Goal: Check status: Check status

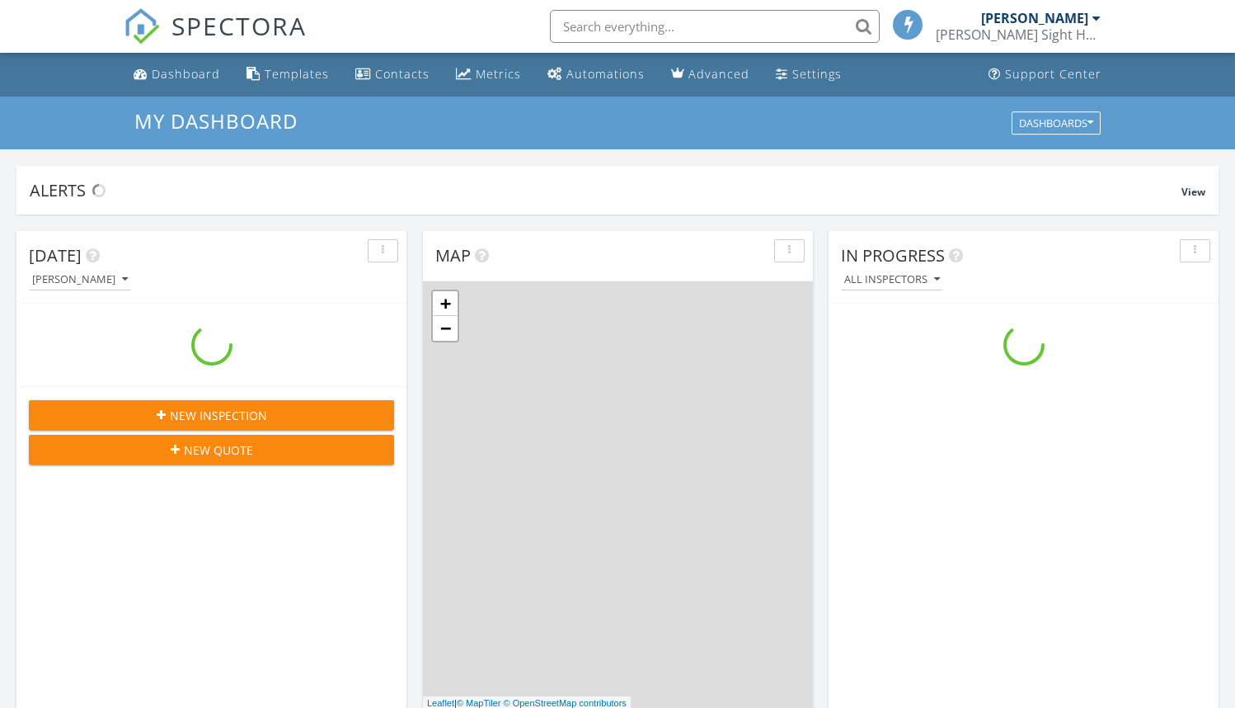
scroll to position [1525, 1259]
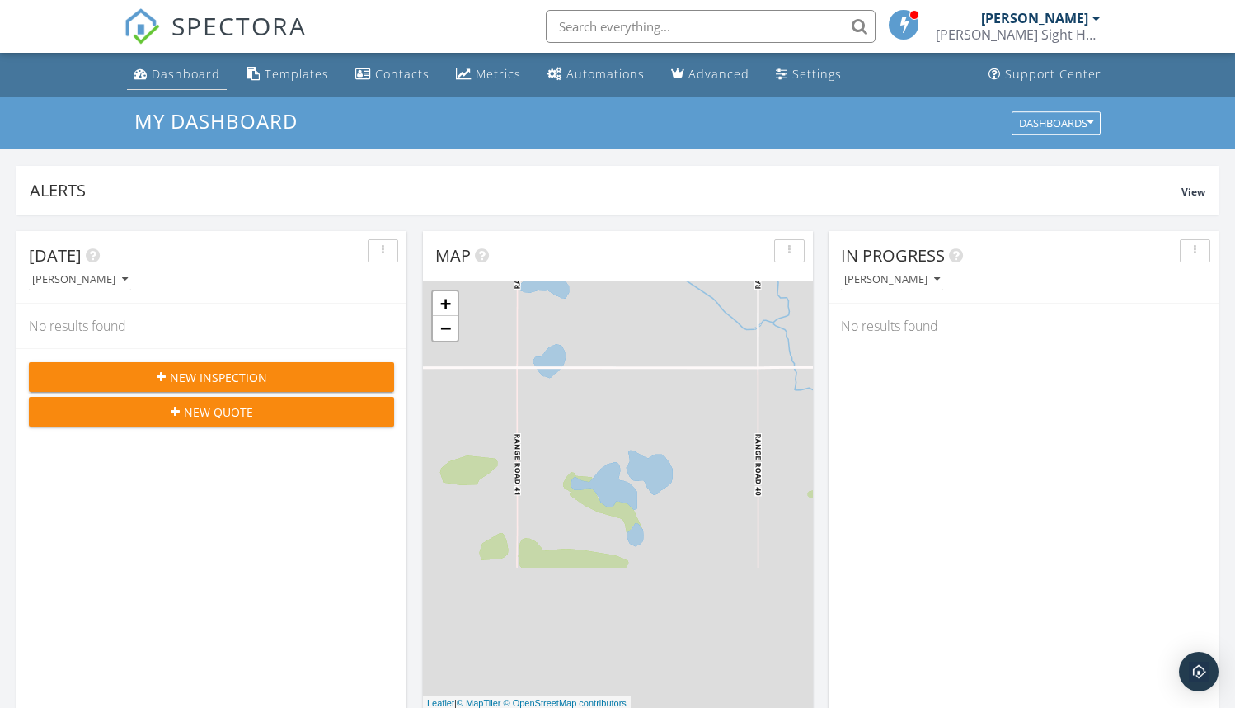
click at [193, 73] on div "Dashboard" at bounding box center [186, 74] width 68 height 16
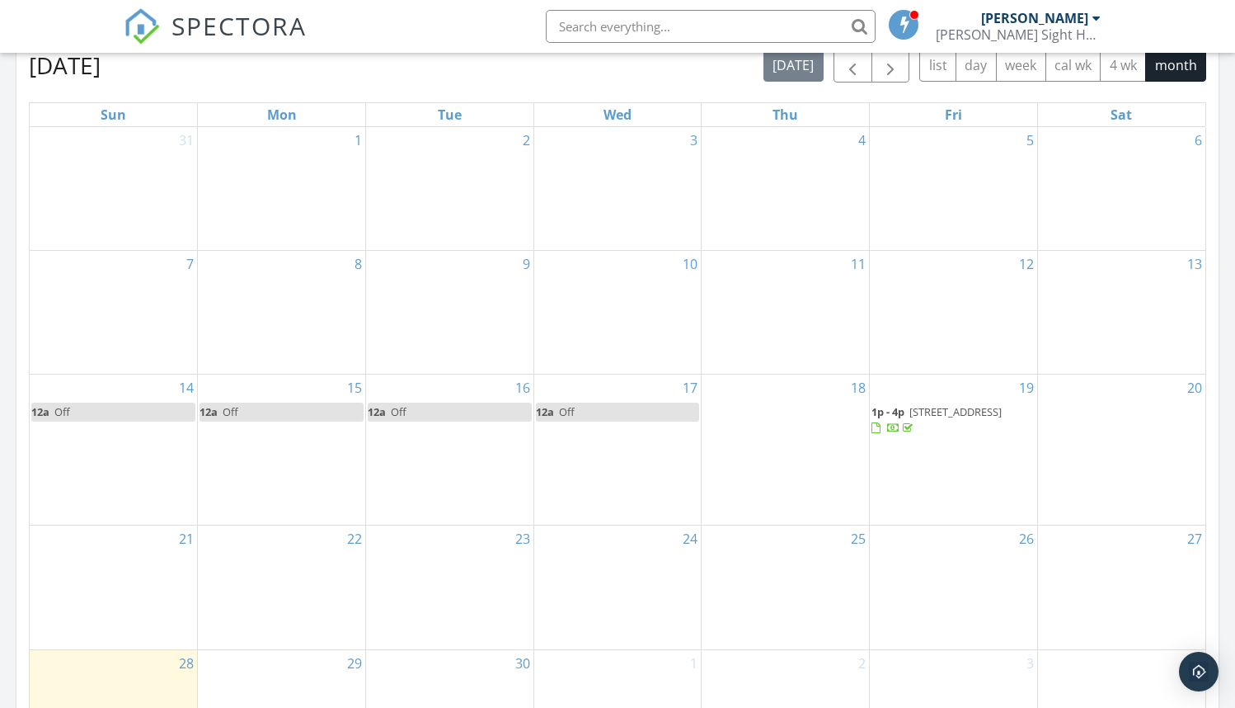
scroll to position [657, 0]
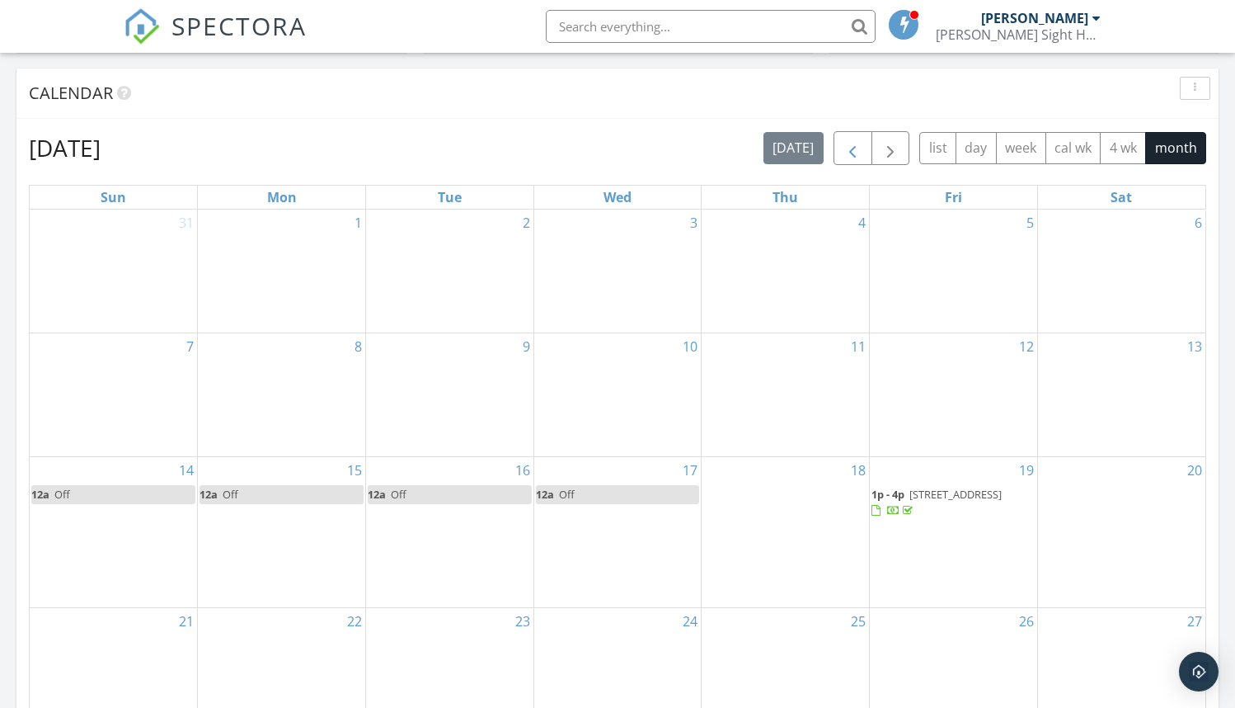
click at [848, 158] on span "button" at bounding box center [853, 149] width 20 height 20
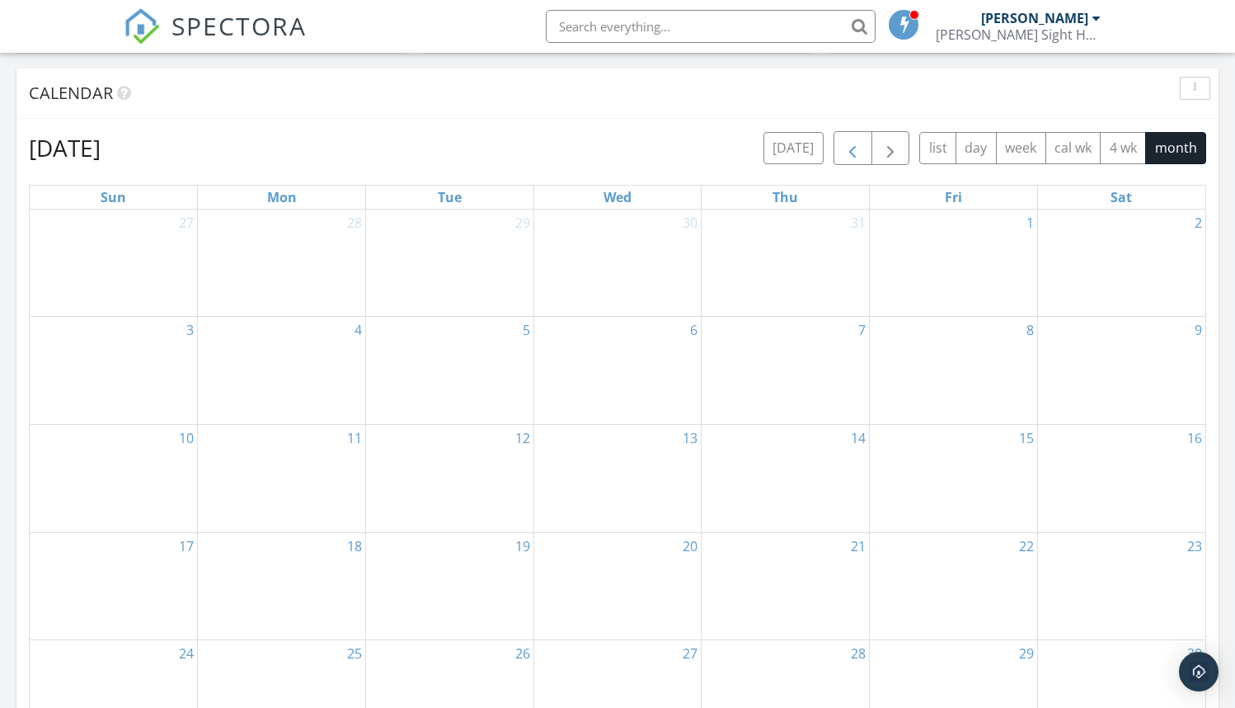
click at [848, 158] on span "button" at bounding box center [853, 149] width 20 height 20
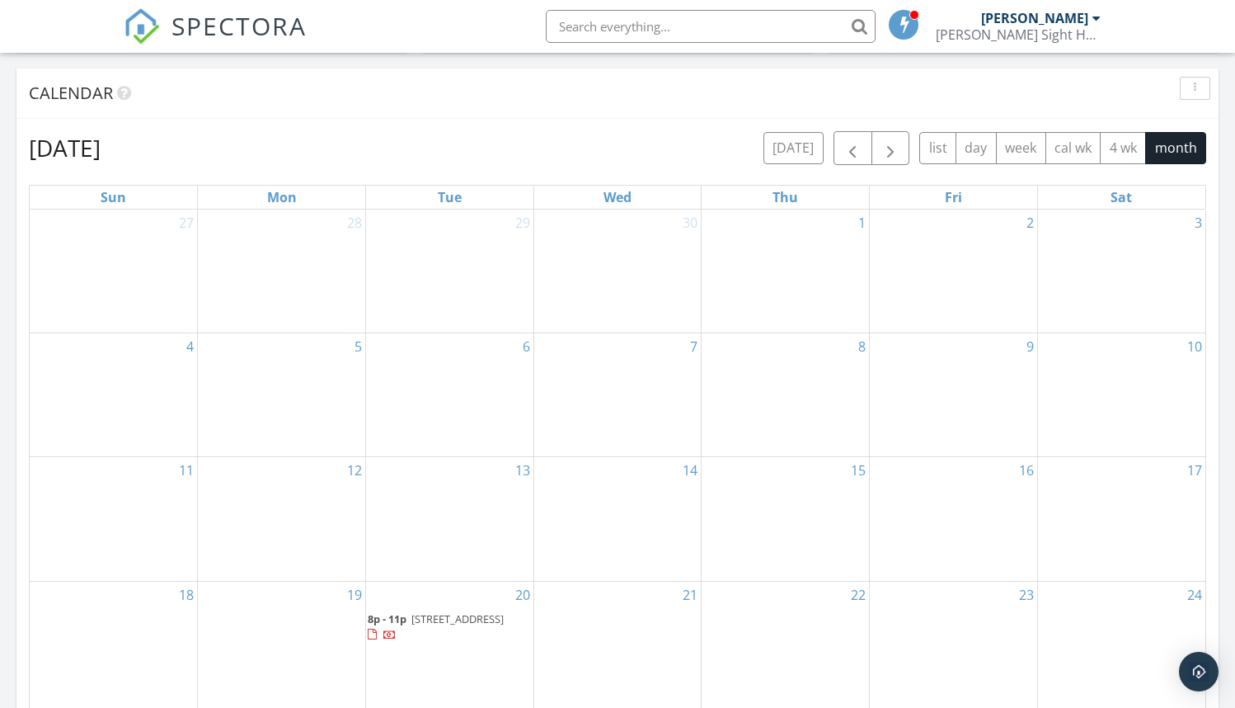
drag, startPoint x: 848, startPoint y: 158, endPoint x: 459, endPoint y: 692, distance: 660.4
click at [461, 693] on div "May 2025 today list day week cal wk 4 wk month Sun Mon Tue Wed Thu Fri Sat 27 2…" at bounding box center [618, 493] width 1178 height 725
click at [841, 159] on button "button" at bounding box center [853, 148] width 39 height 34
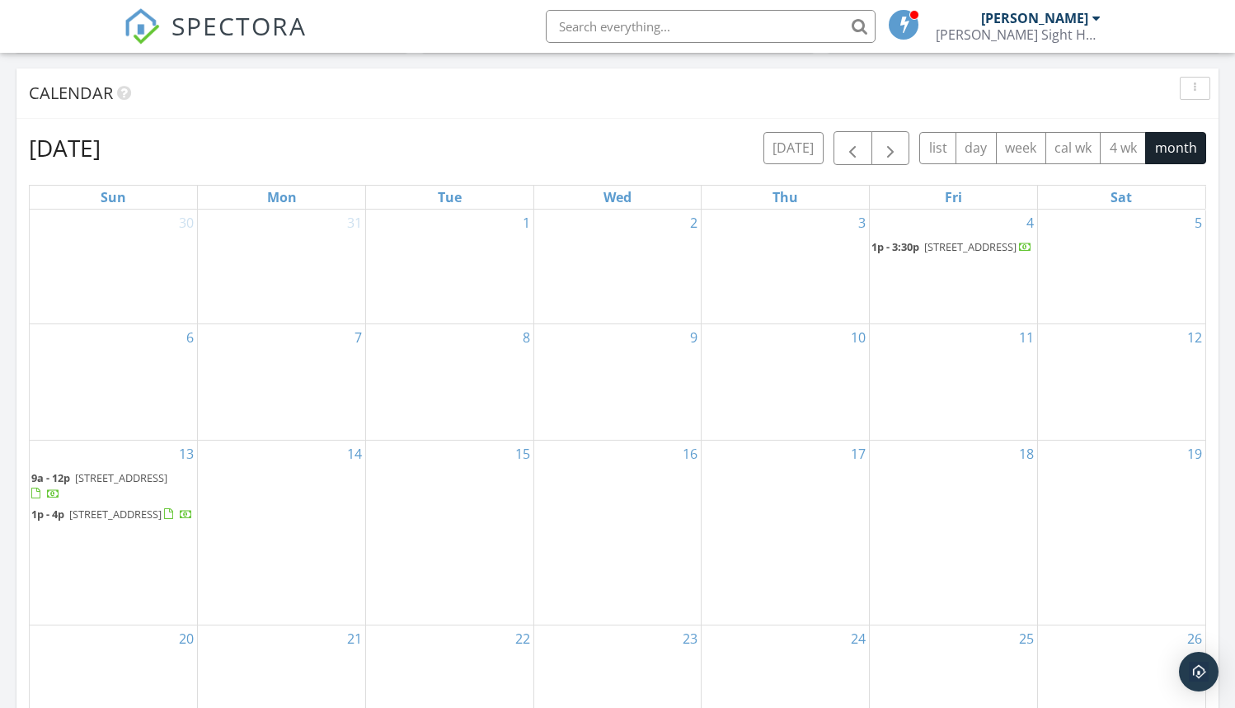
click at [958, 246] on span "591 Crimson Dr, Sherwood Park T8H 0H3" at bounding box center [970, 246] width 92 height 15
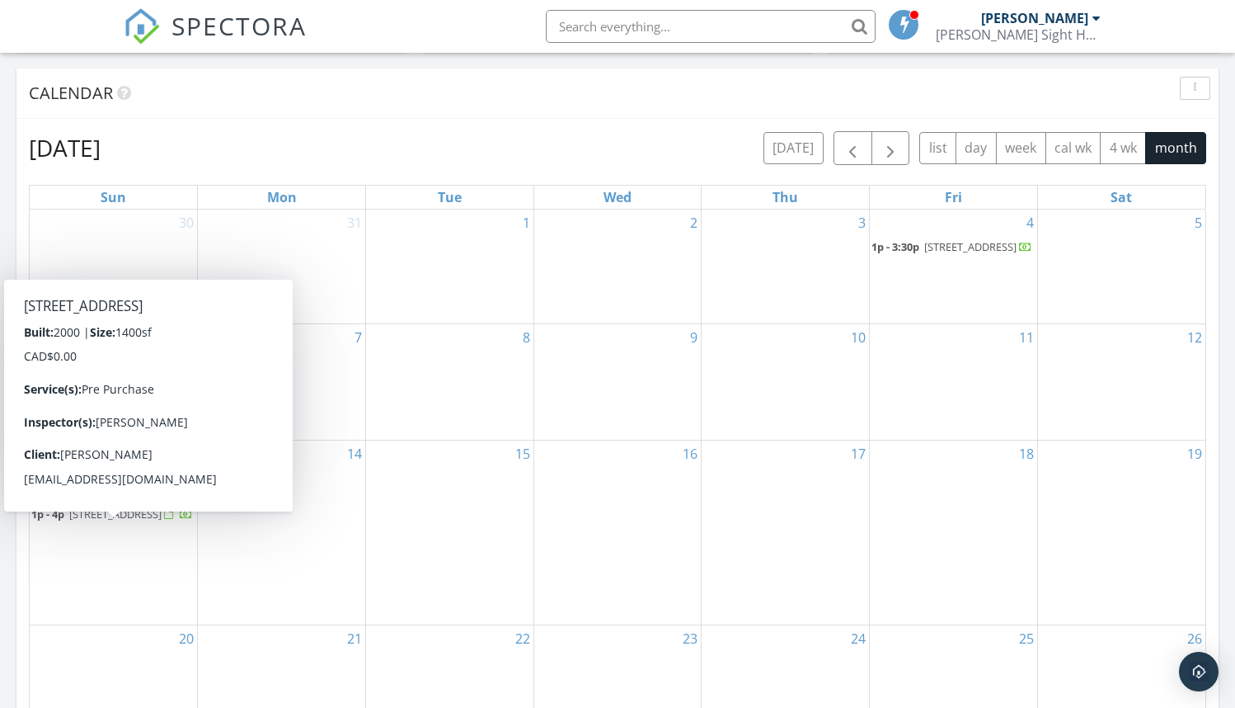
click at [110, 521] on span "128a Ave NW, Edmonton T5L 5E1" at bounding box center [115, 513] width 92 height 15
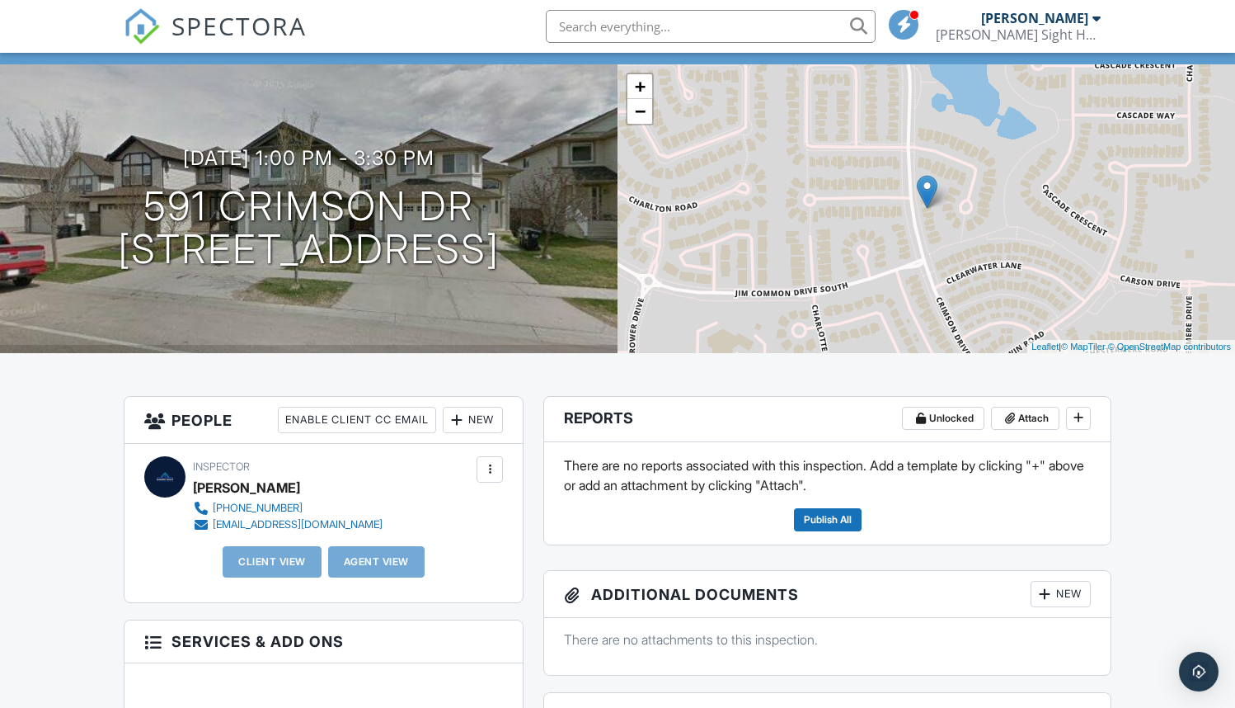
scroll to position [97, 0]
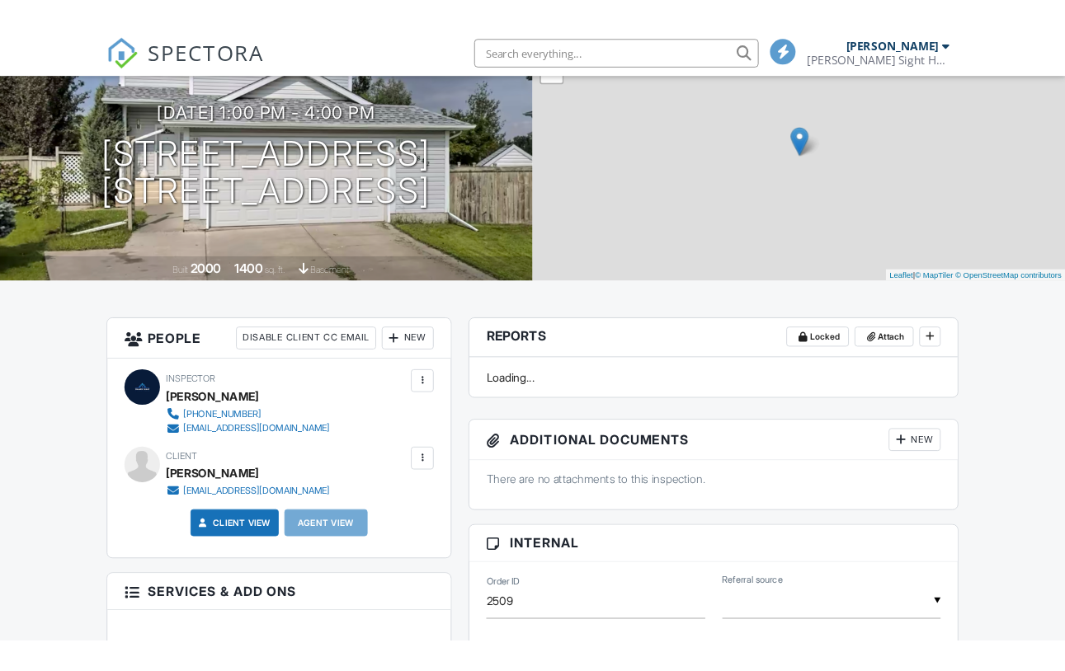
scroll to position [317, 0]
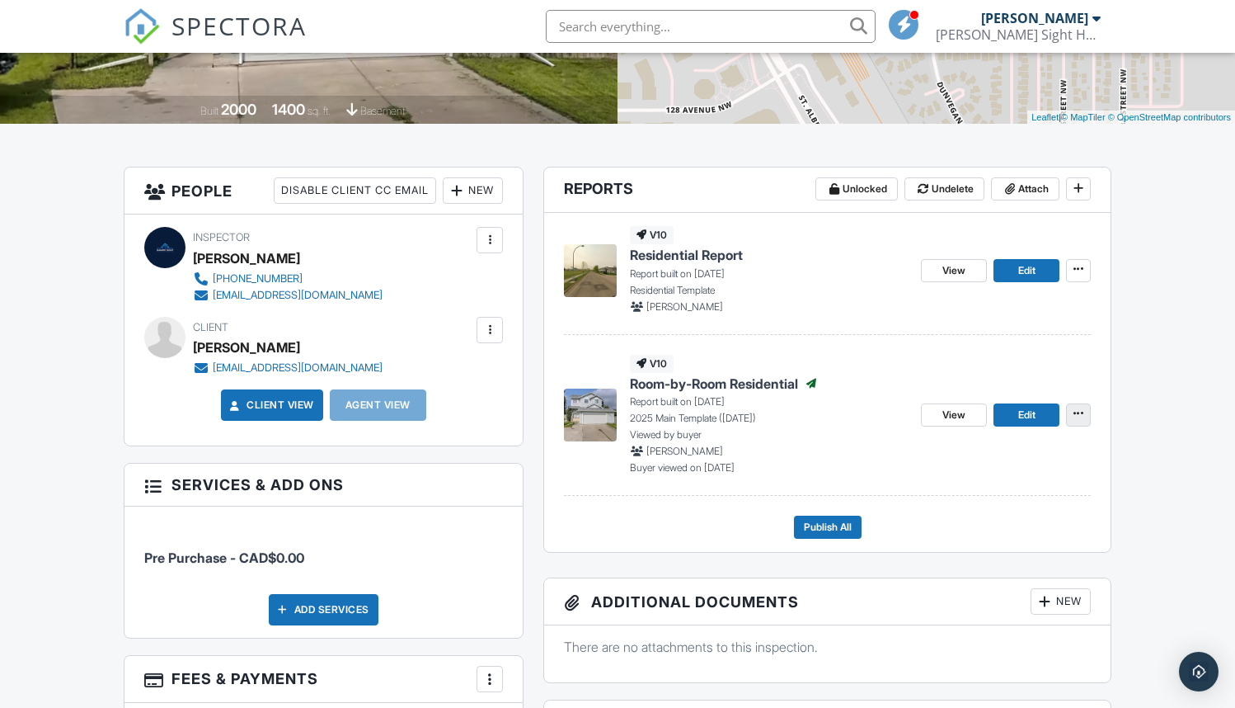
click at [1075, 422] on button at bounding box center [1078, 414] width 25 height 23
click at [957, 408] on span "View" at bounding box center [954, 415] width 23 height 16
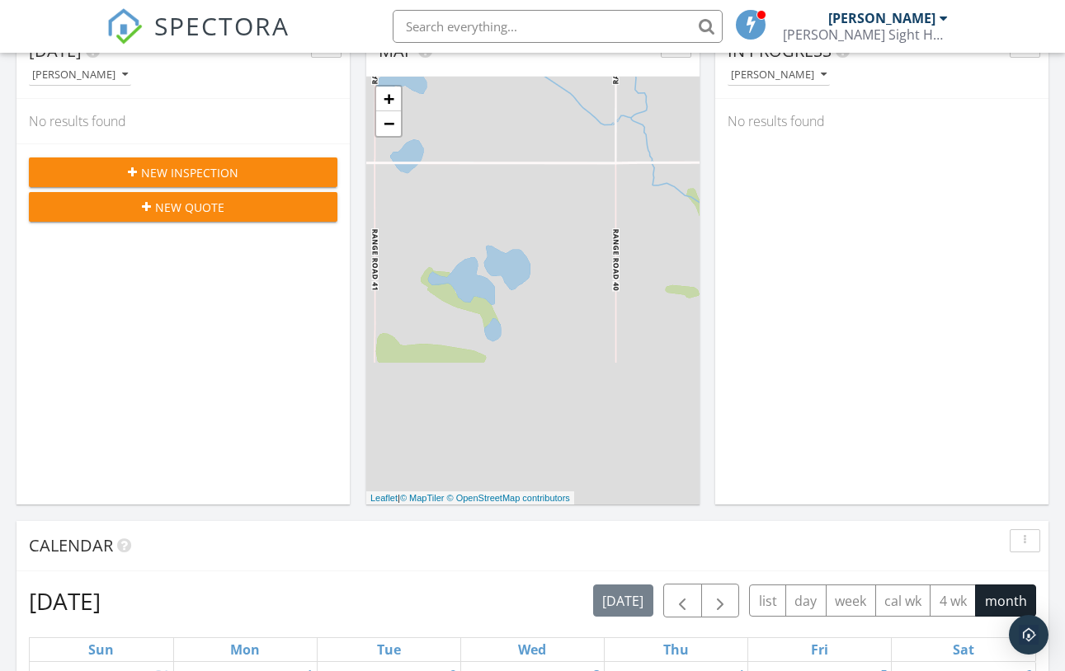
scroll to position [369, 0]
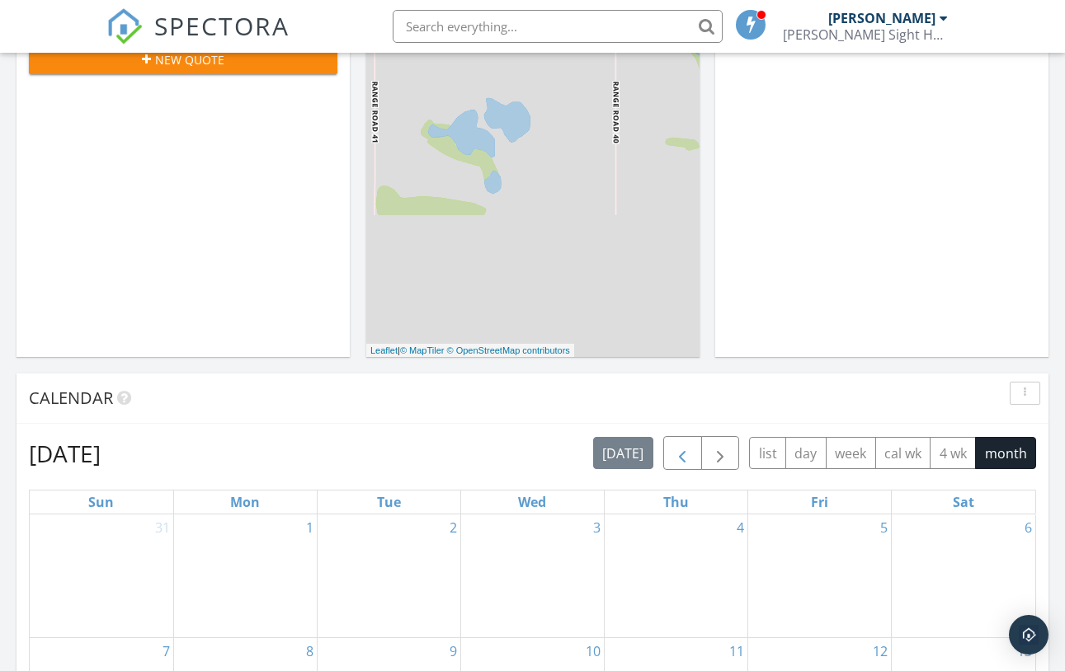
click at [675, 449] on span "button" at bounding box center [682, 454] width 20 height 20
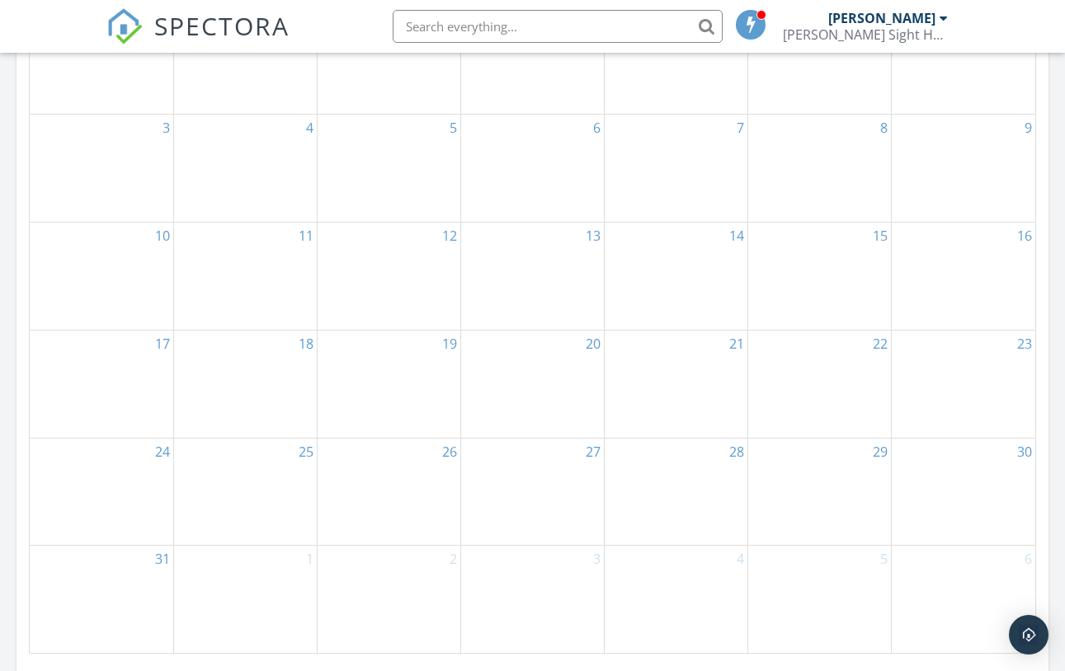
scroll to position [609, 0]
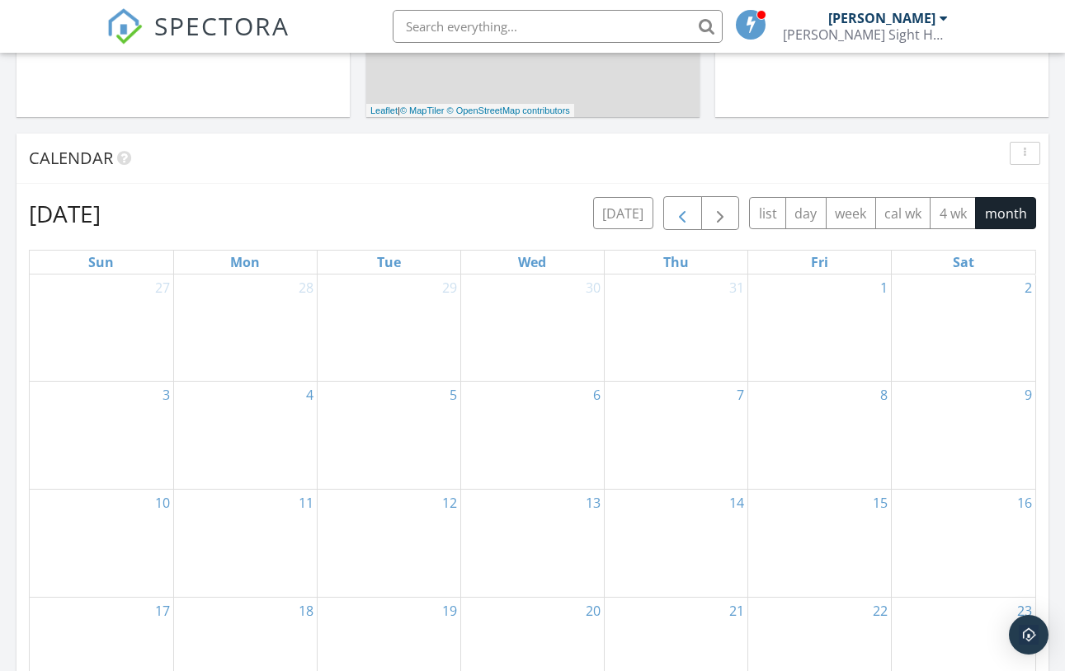
click at [678, 203] on button "button" at bounding box center [682, 213] width 39 height 34
click at [680, 204] on span "button" at bounding box center [682, 214] width 20 height 20
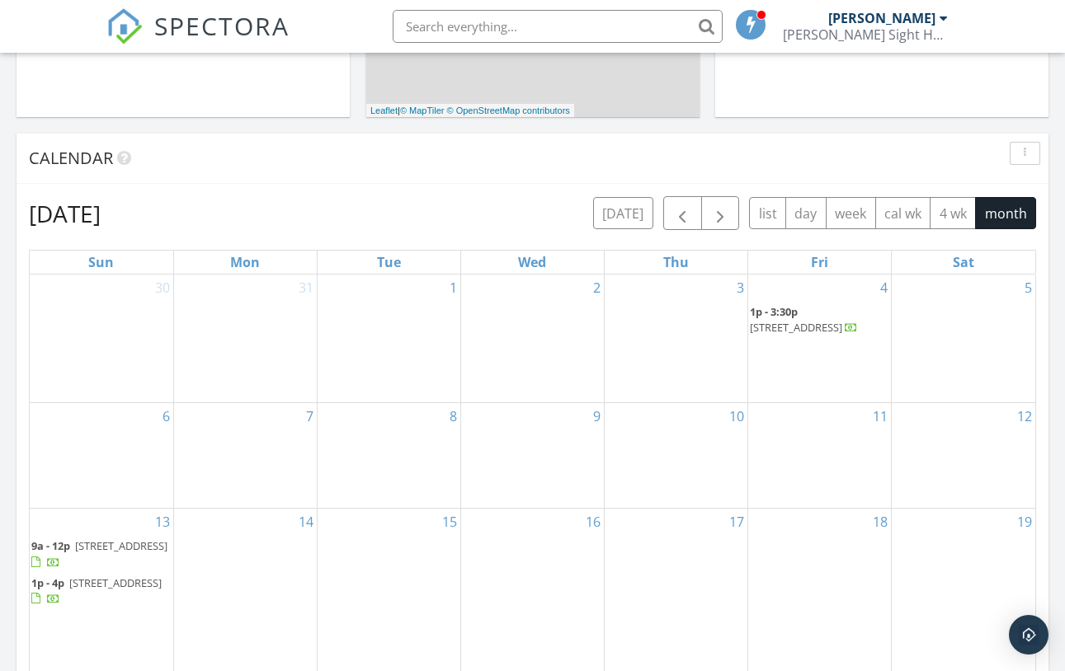
click at [93, 553] on span "1480 Watt Dr SW, Edmonton T6X 2G7" at bounding box center [121, 546] width 92 height 15
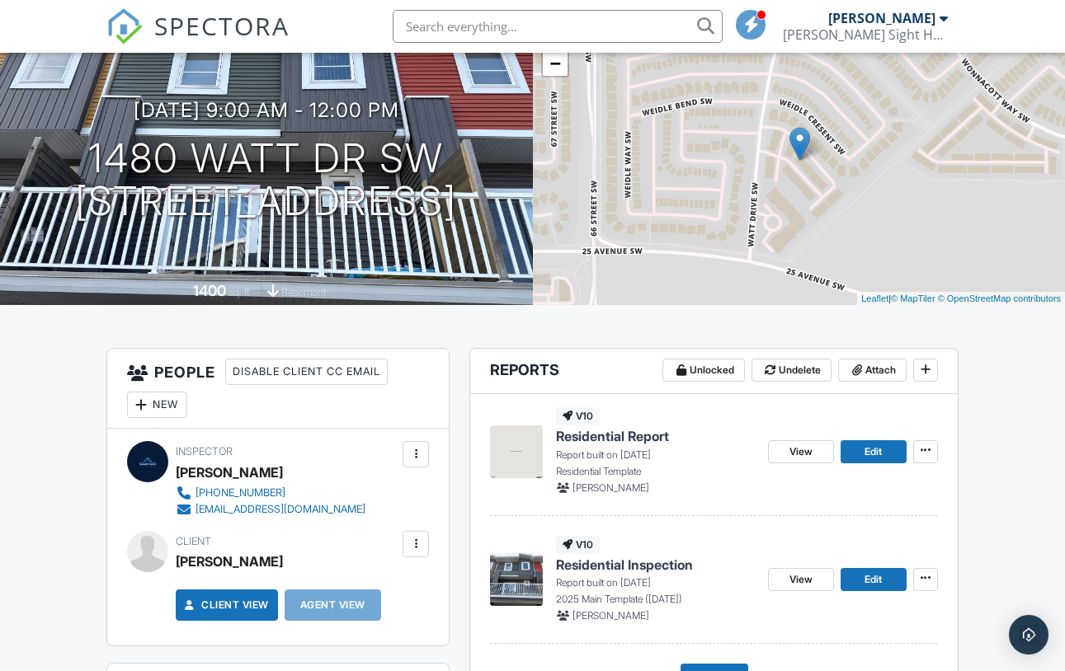
scroll to position [172, 0]
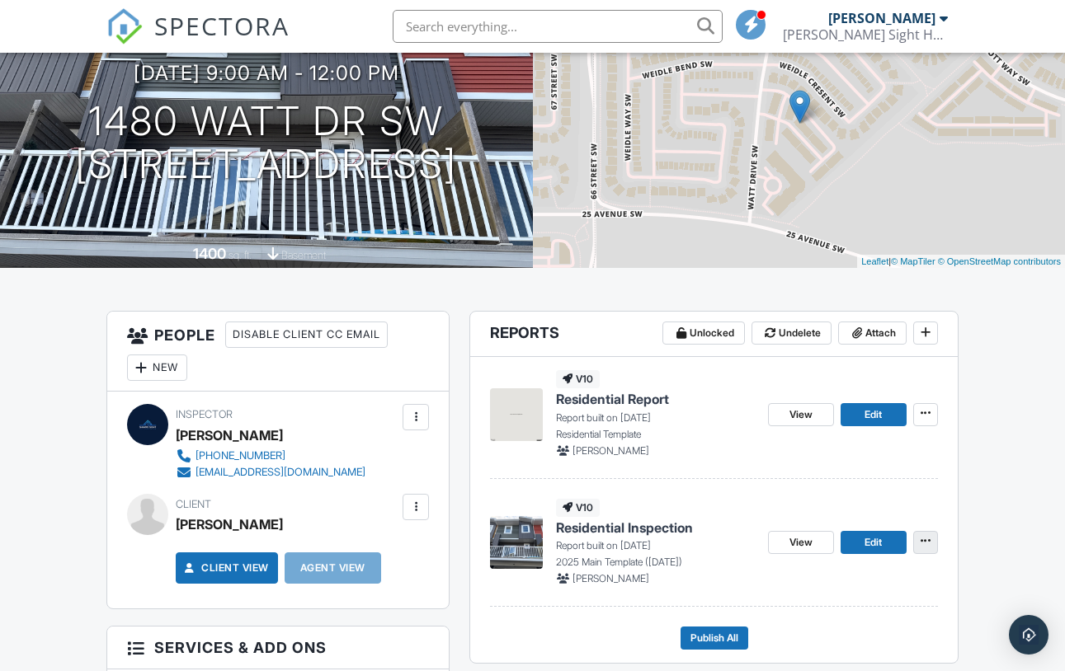
click at [914, 548] on button at bounding box center [925, 542] width 25 height 23
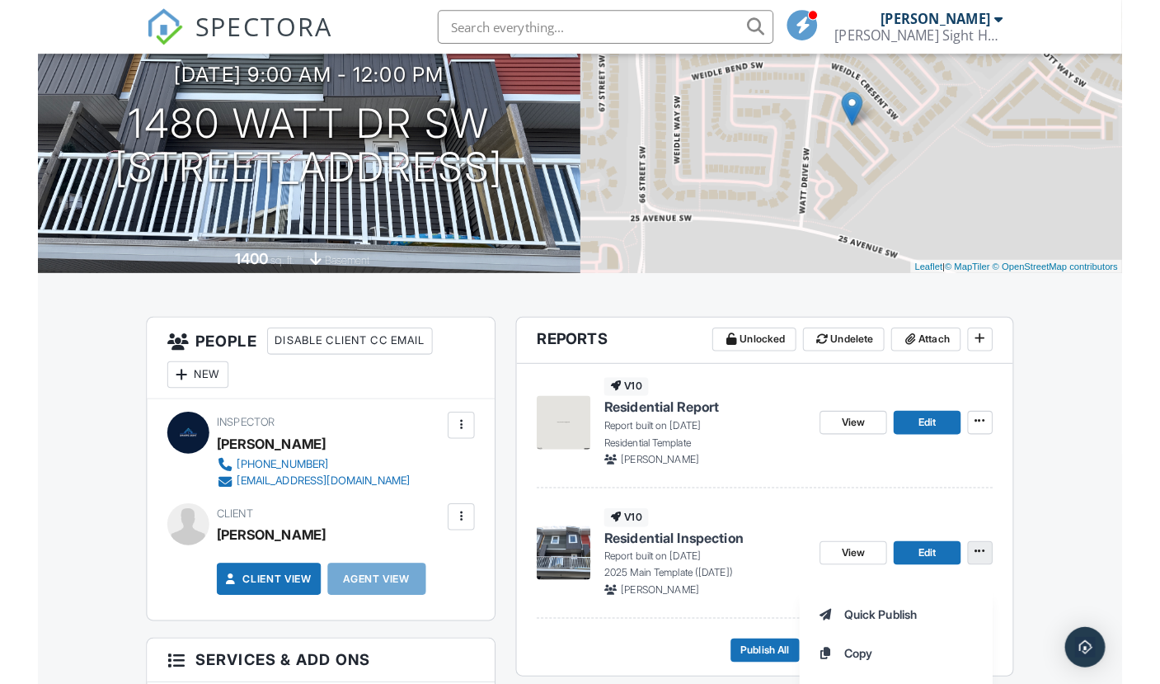
scroll to position [391, 0]
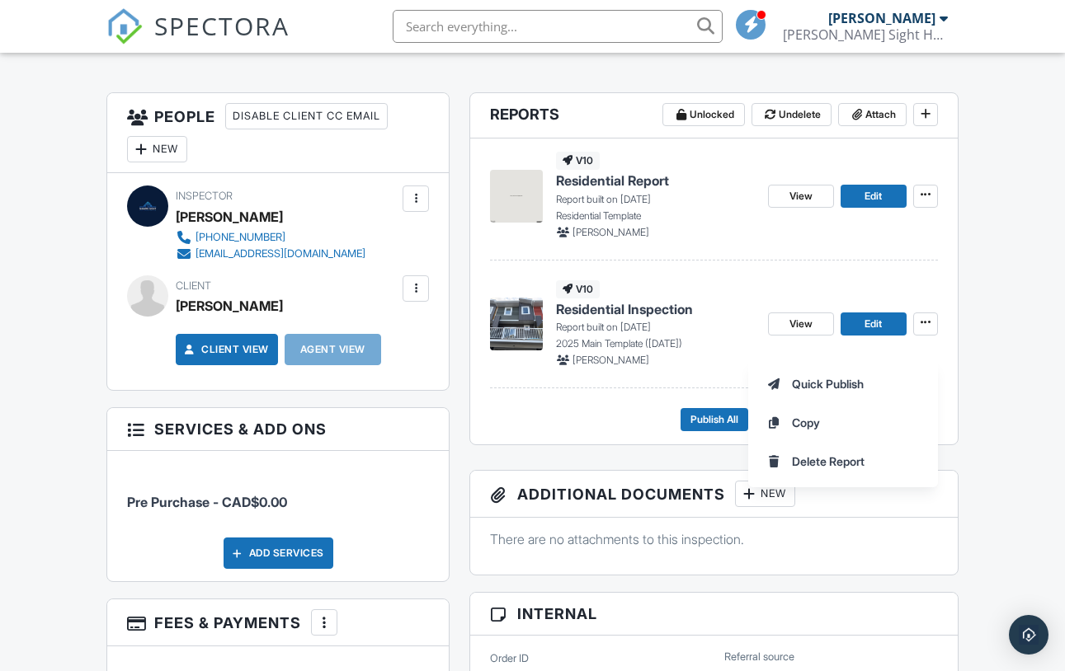
click at [668, 335] on p "Report built on 04/25/2025" at bounding box center [655, 327] width 198 height 15
click at [658, 318] on span "Residential Inspection" at bounding box center [624, 309] width 137 height 18
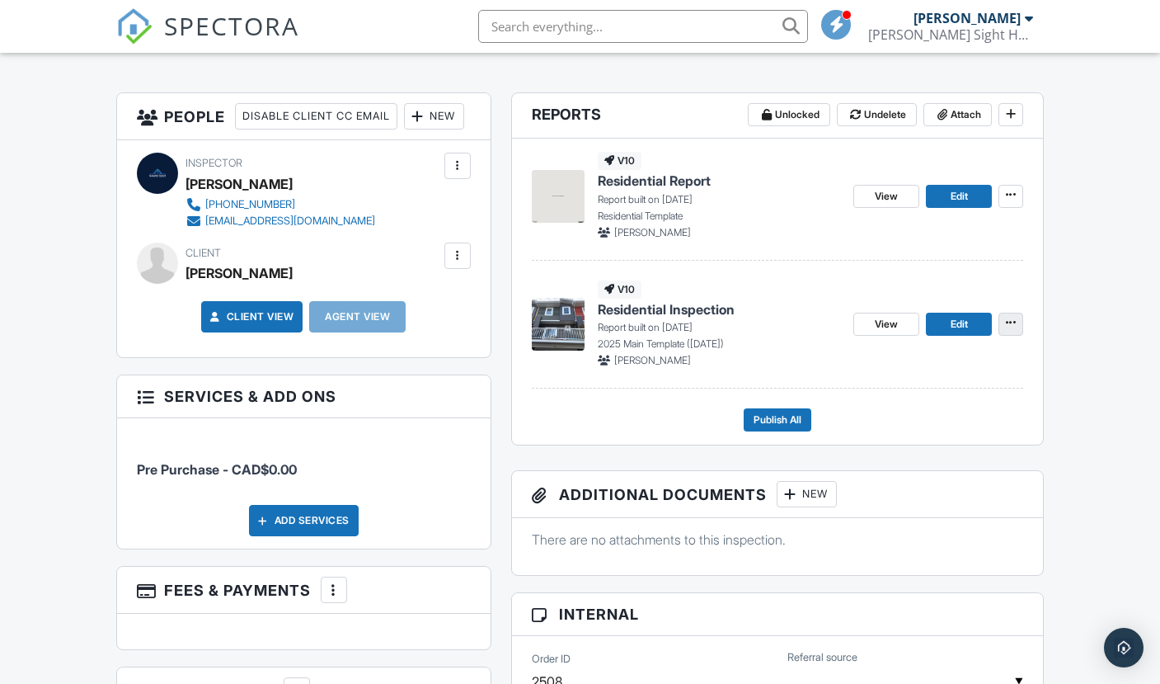
click at [1005, 314] on span at bounding box center [1011, 322] width 16 height 16
click at [736, 317] on div "v10 Residential Inspection Report built on 04/25/2025 2025 Main Template (May 2…" at bounding box center [719, 323] width 243 height 87
click at [875, 321] on span "View" at bounding box center [886, 324] width 23 height 16
